Goal: Information Seeking & Learning: Check status

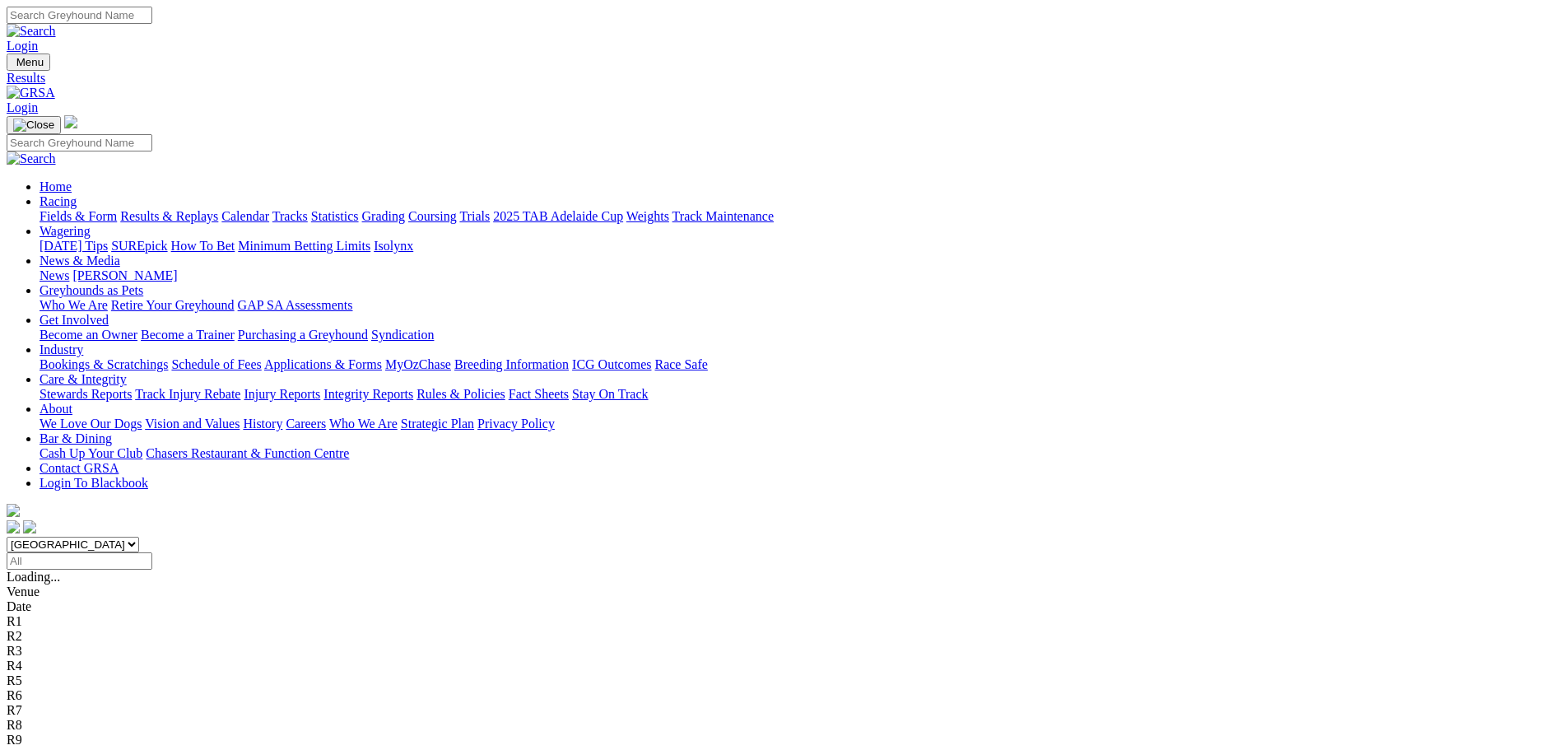
scroll to position [83, 0]
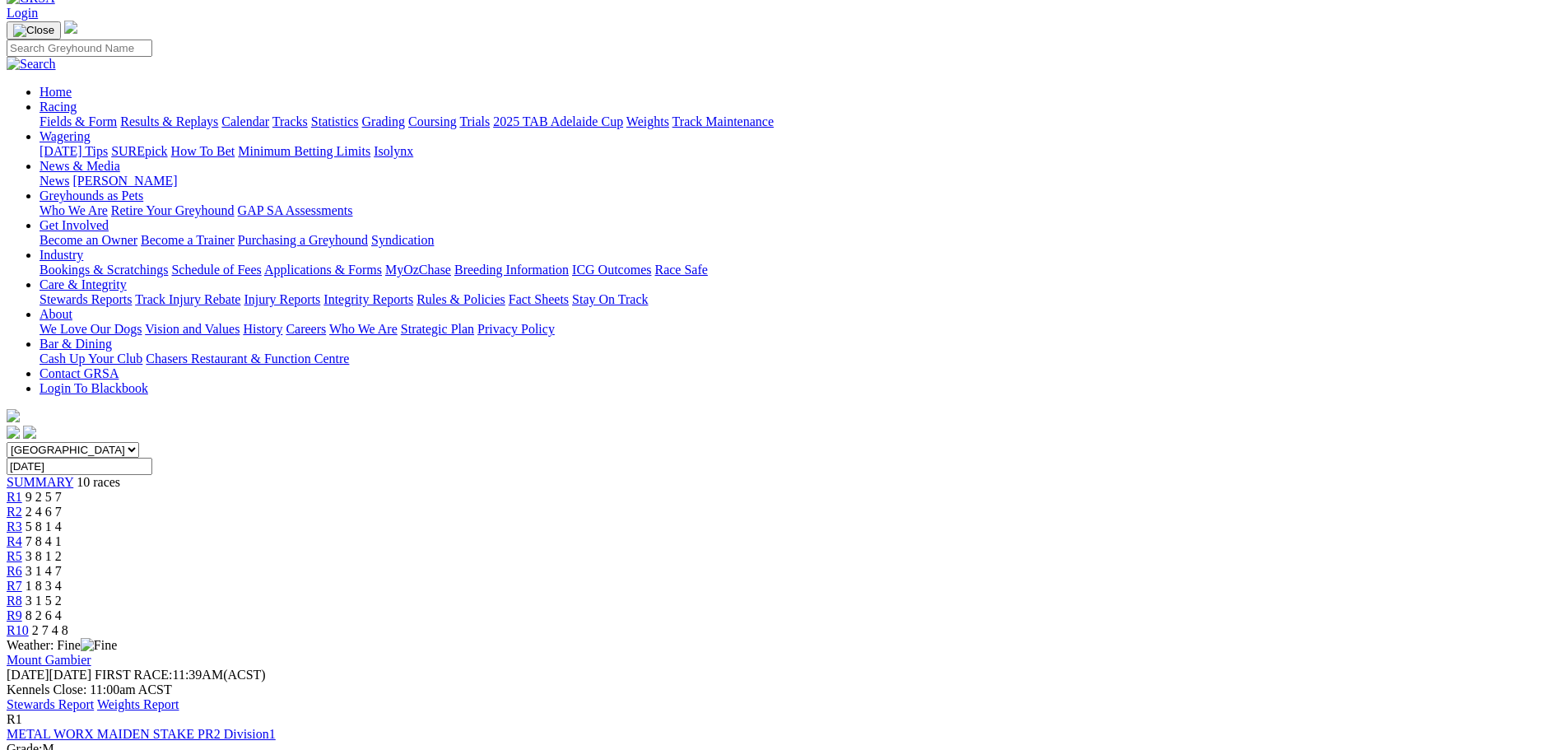
scroll to position [83, 0]
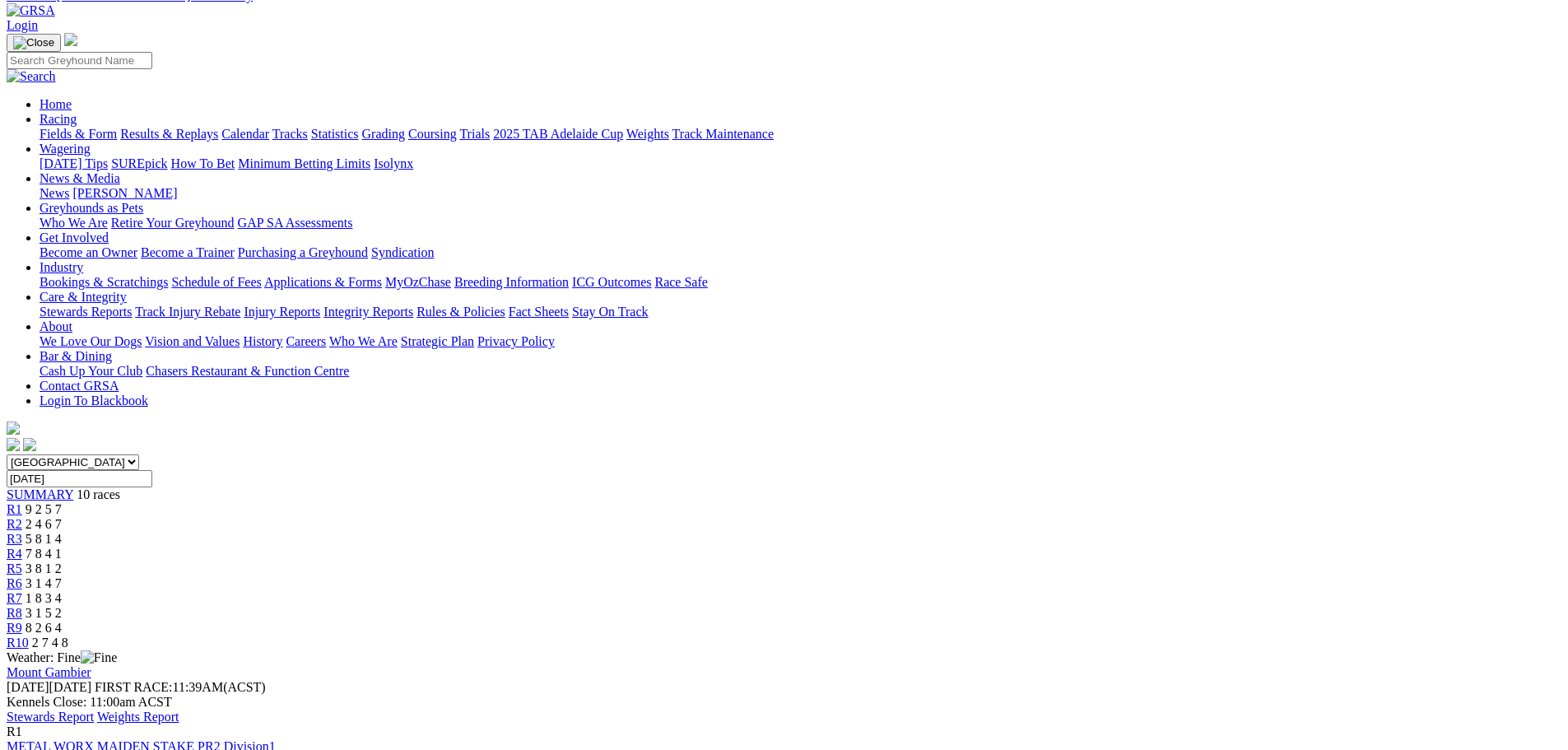
click at [22, 502] on link "R1" at bounding box center [14, 508] width 16 height 14
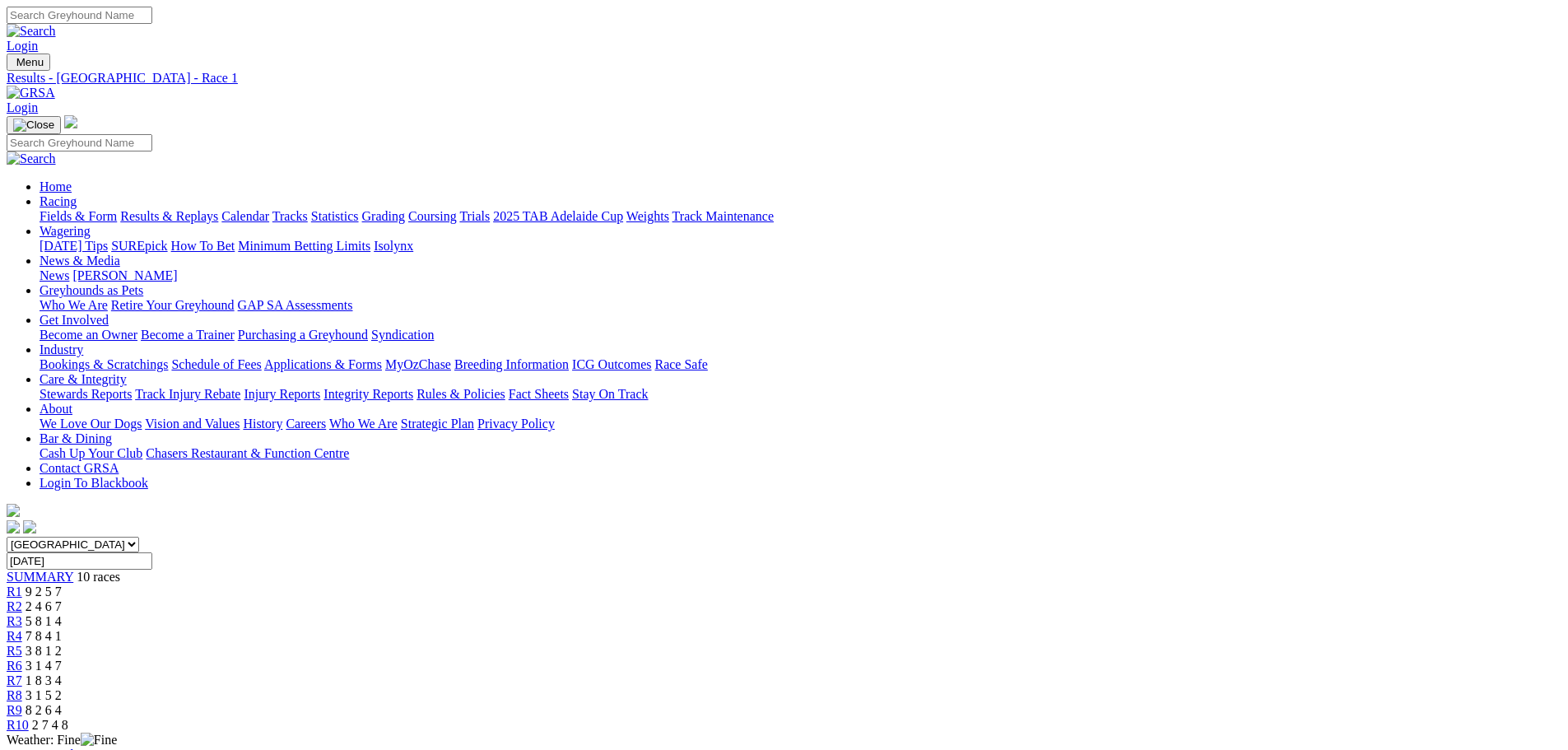
click at [22, 599] on link "R2" at bounding box center [14, 606] width 16 height 14
click at [61, 614] on span "5 8 1 4" at bounding box center [43, 621] width 36 height 14
click at [22, 614] on link "R3" at bounding box center [14, 621] width 16 height 14
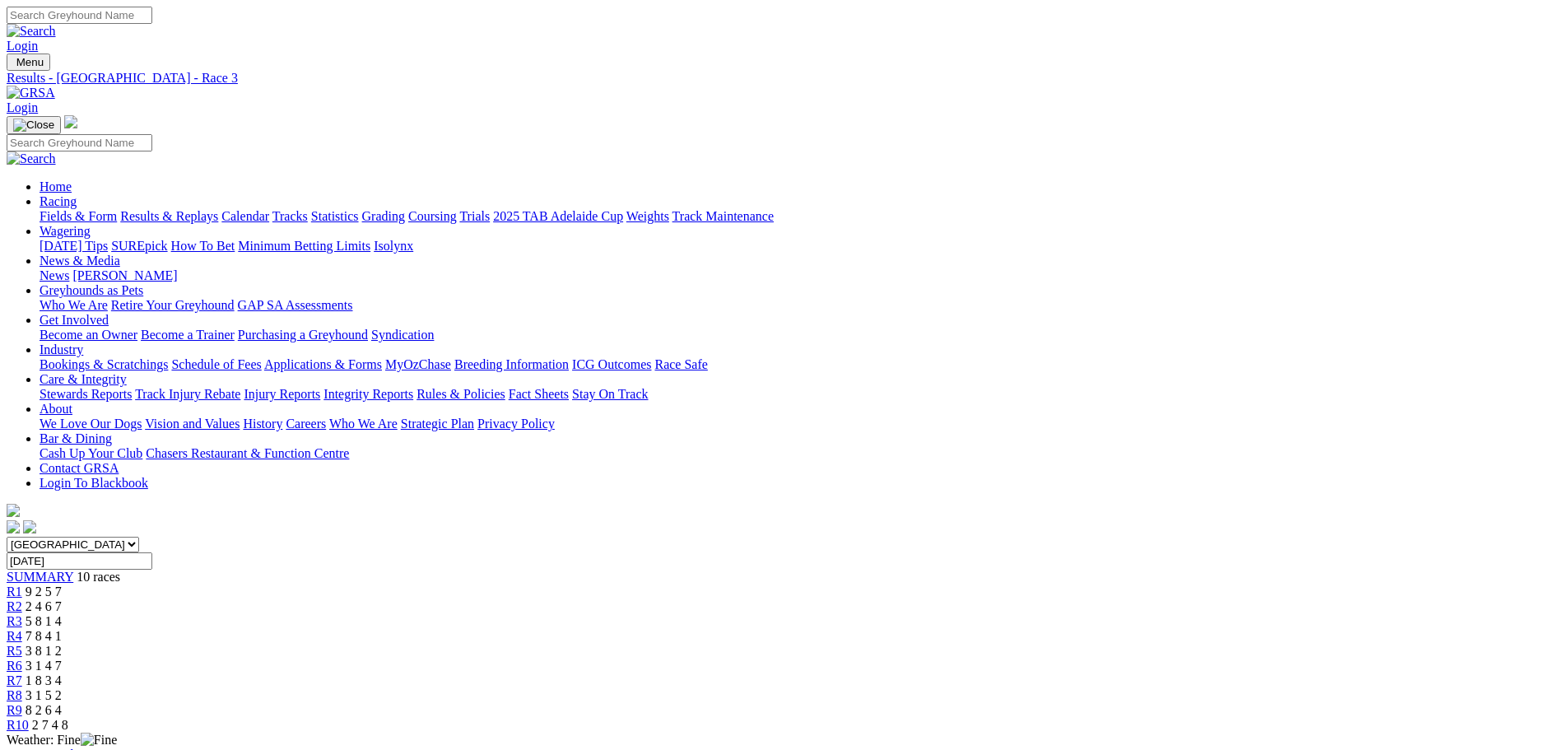
click at [22, 599] on span "R2" at bounding box center [14, 606] width 16 height 14
